Goal: Task Accomplishment & Management: Manage account settings

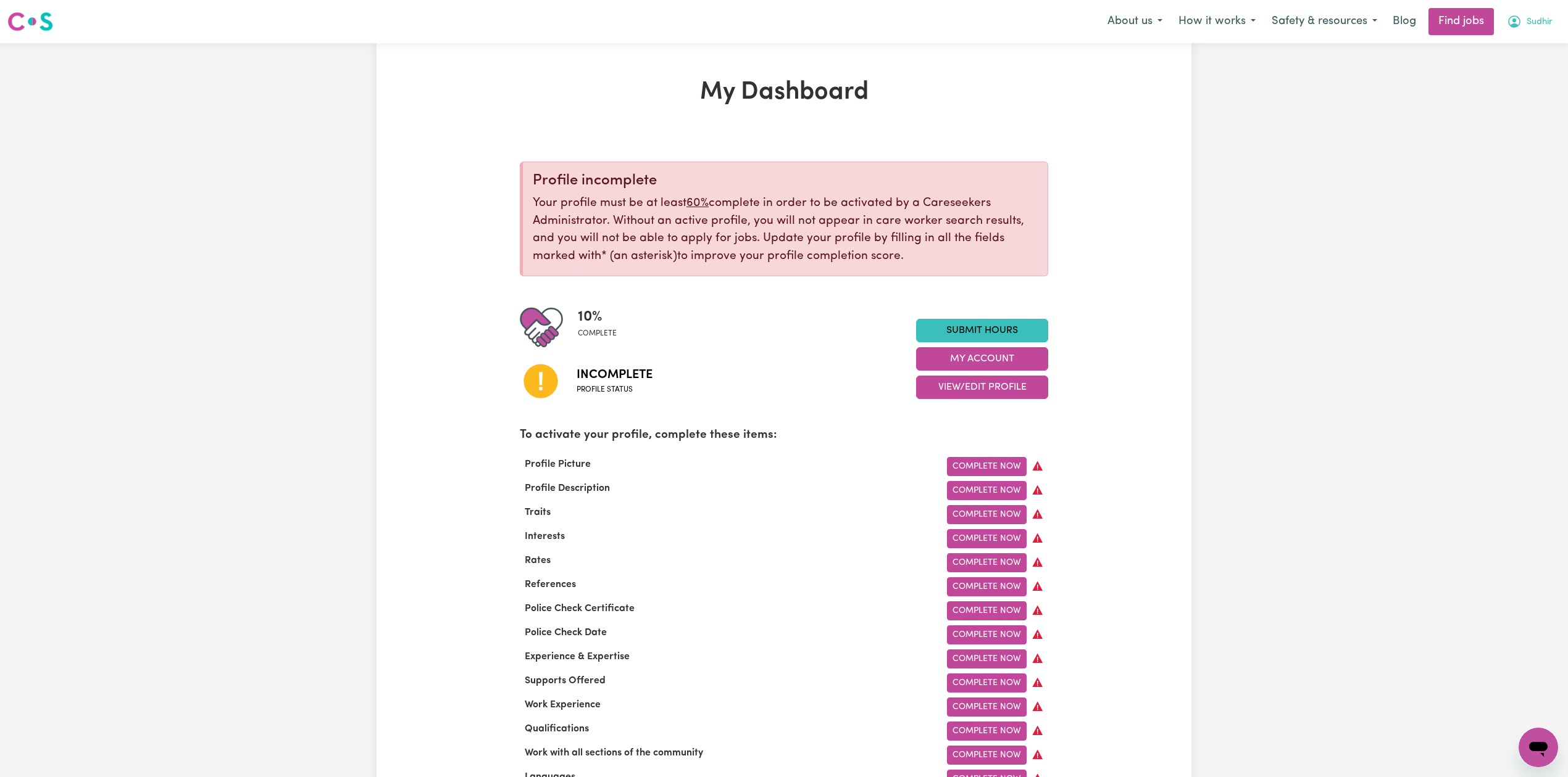
drag, startPoint x: 1514, startPoint y: 19, endPoint x: 1518, endPoint y: 25, distance: 7.2
click at [1518, 25] on icon "My Account" at bounding box center [1514, 22] width 14 height 14
click at [1527, 87] on link "Logout" at bounding box center [1510, 95] width 97 height 23
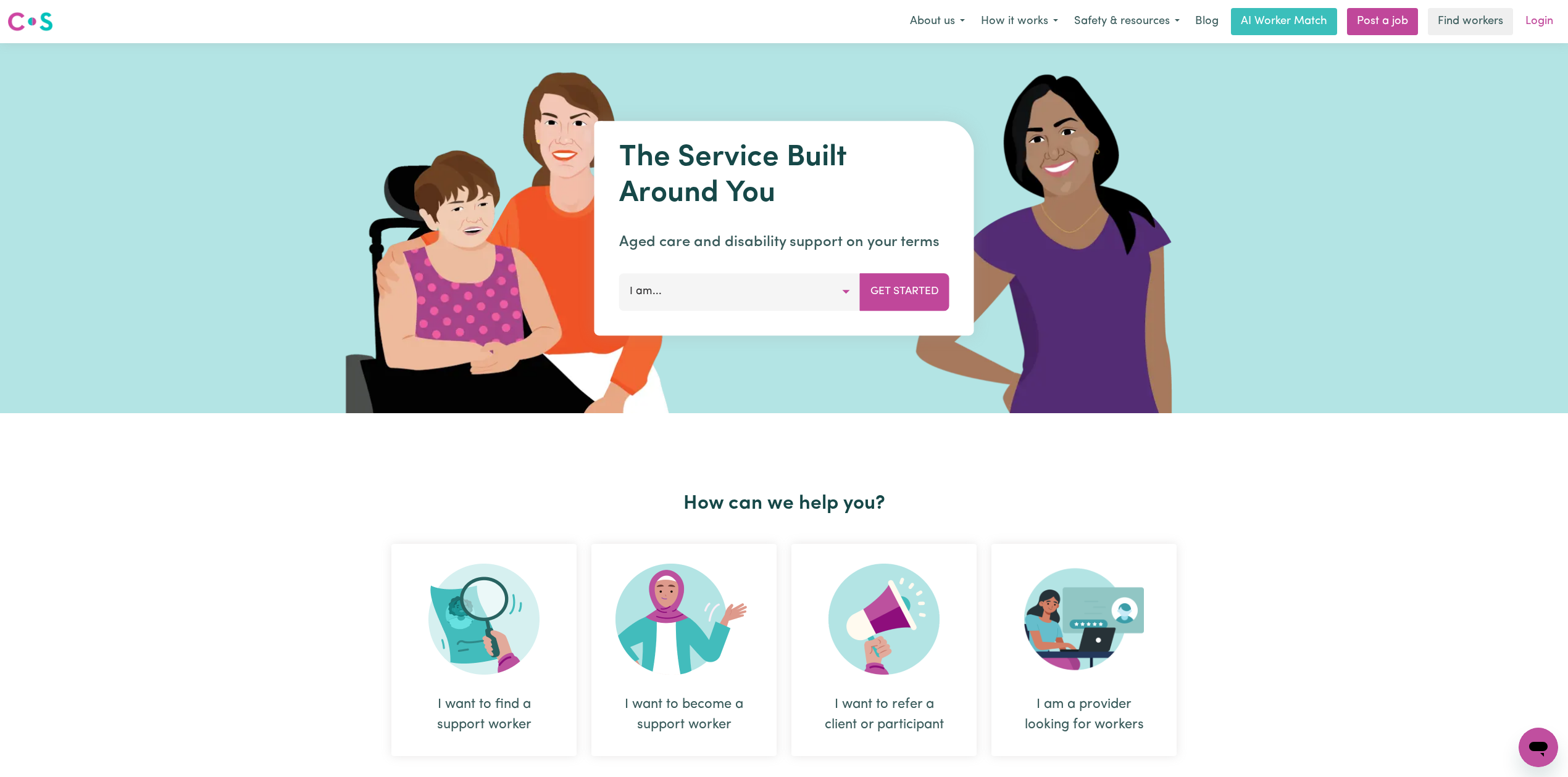
click at [1527, 28] on link "Login" at bounding box center [1538, 22] width 42 height 27
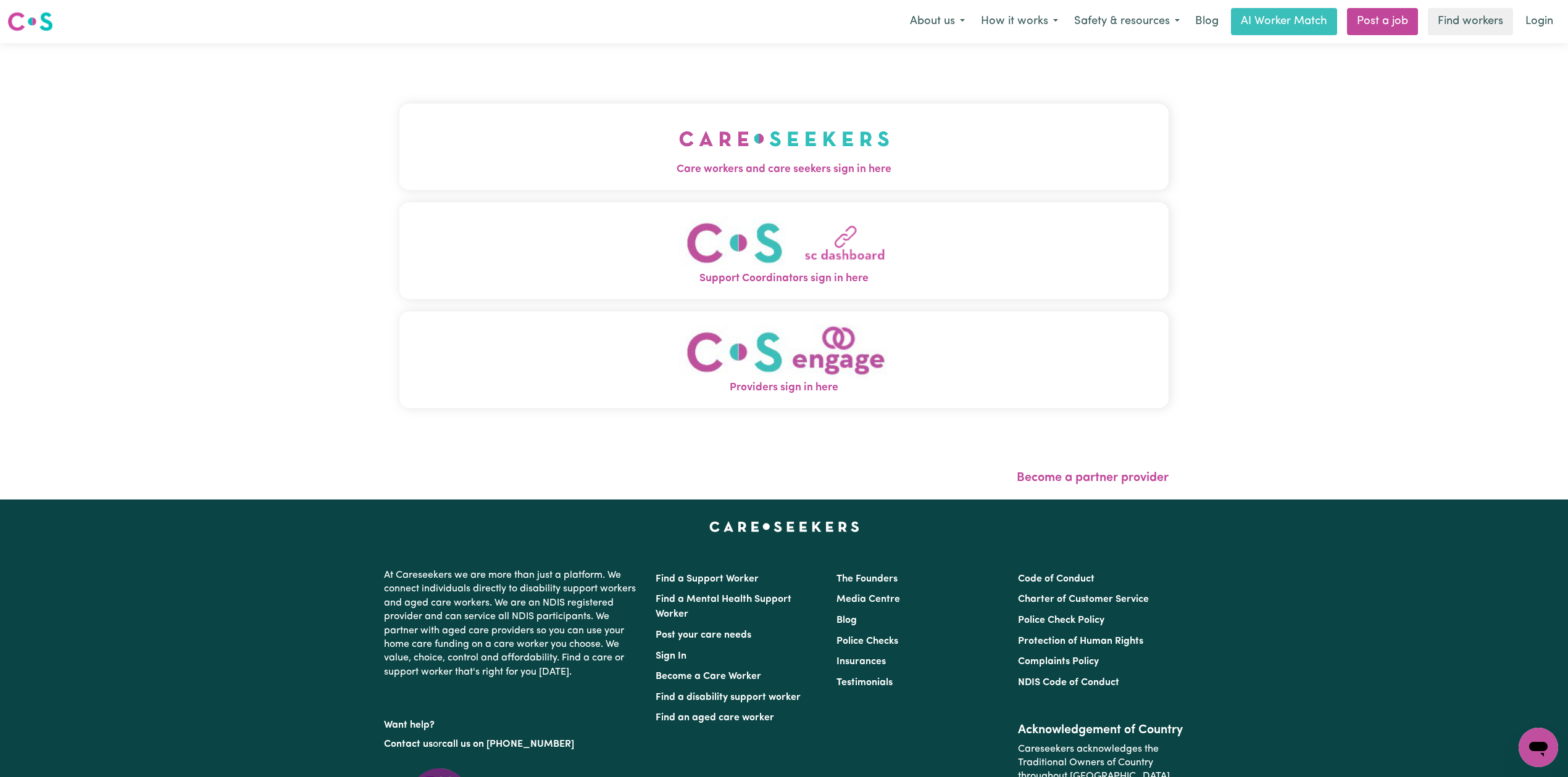
click at [567, 132] on button "Care workers and care seekers sign in here" at bounding box center [784, 147] width 769 height 86
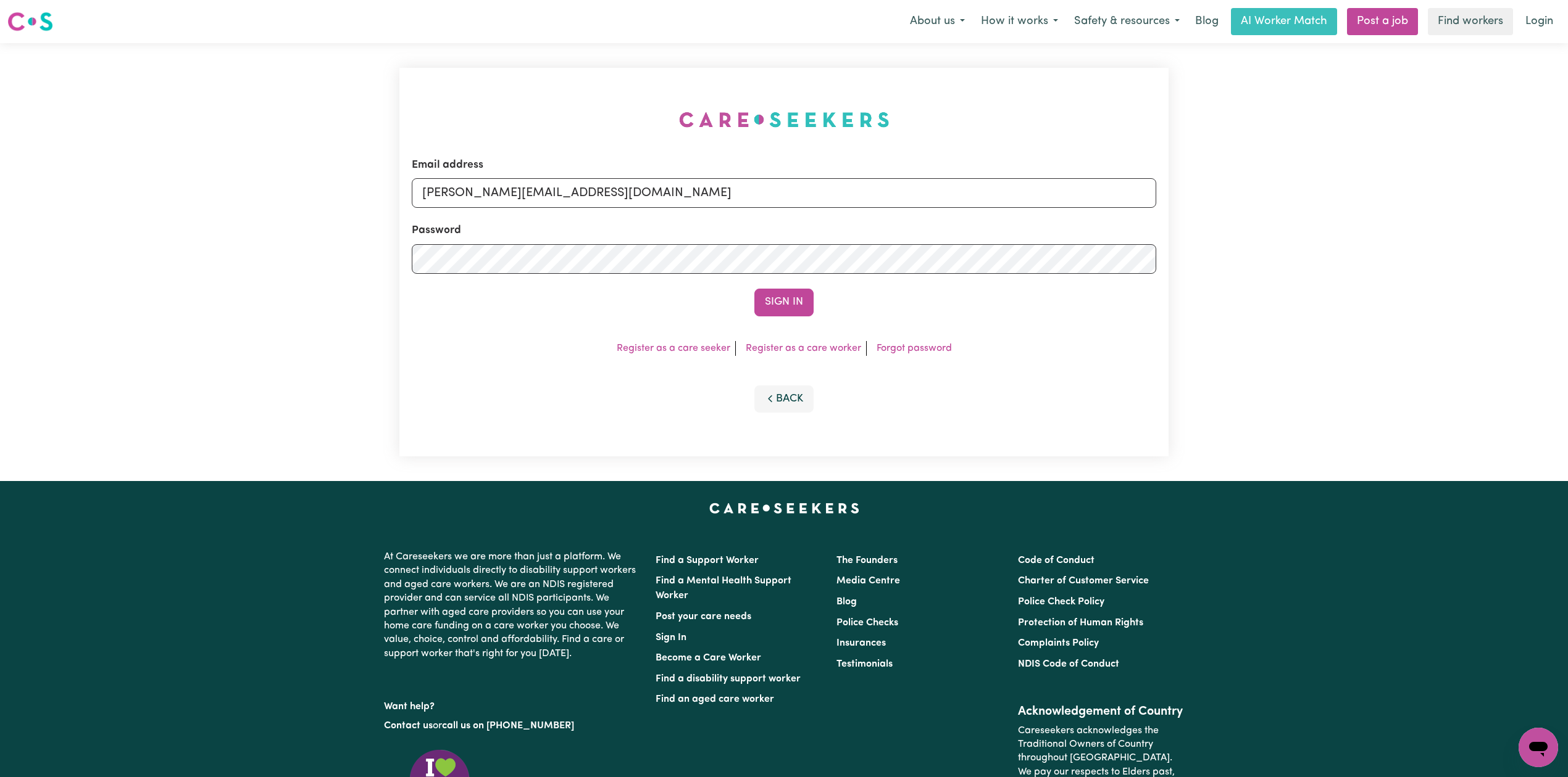
drag, startPoint x: 452, startPoint y: 174, endPoint x: 454, endPoint y: 180, distance: 6.3
click at [453, 176] on div "Email address [PERSON_NAME][EMAIL_ADDRESS][DOMAIN_NAME]" at bounding box center [784, 183] width 744 height 50
click at [454, 180] on input "[PERSON_NAME][EMAIL_ADDRESS][DOMAIN_NAME]" at bounding box center [784, 193] width 744 height 30
drag, startPoint x: 485, startPoint y: 193, endPoint x: 646, endPoint y: 203, distance: 161.3
click at [646, 203] on input "Superuser~[EMAIL_ADDRESS][DOMAIN_NAME]" at bounding box center [784, 193] width 744 height 30
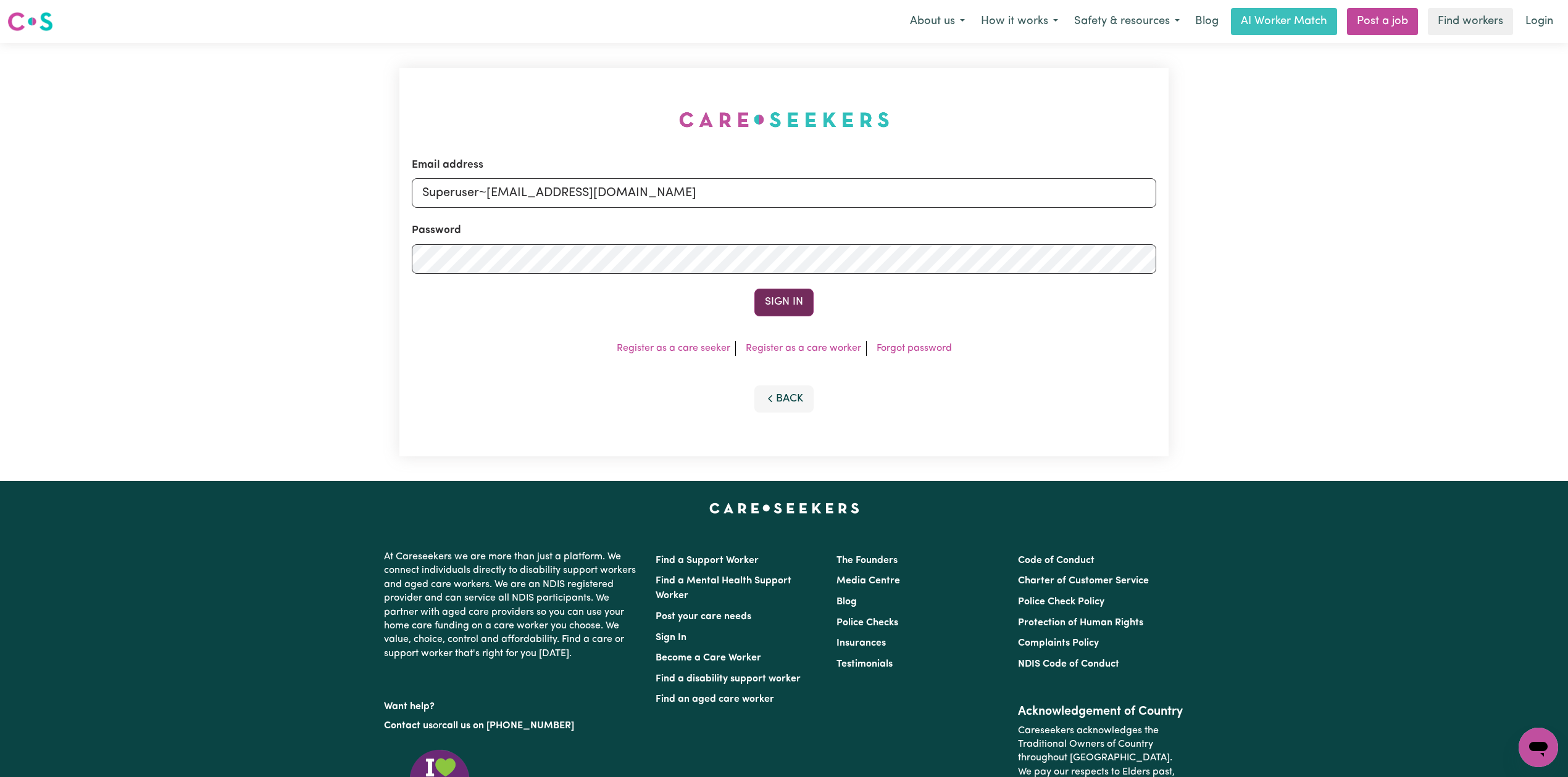
type input "Superuser~[EMAIL_ADDRESS][DOMAIN_NAME]"
click at [777, 309] on button "Sign In" at bounding box center [784, 303] width 59 height 27
